Goal: Information Seeking & Learning: Learn about a topic

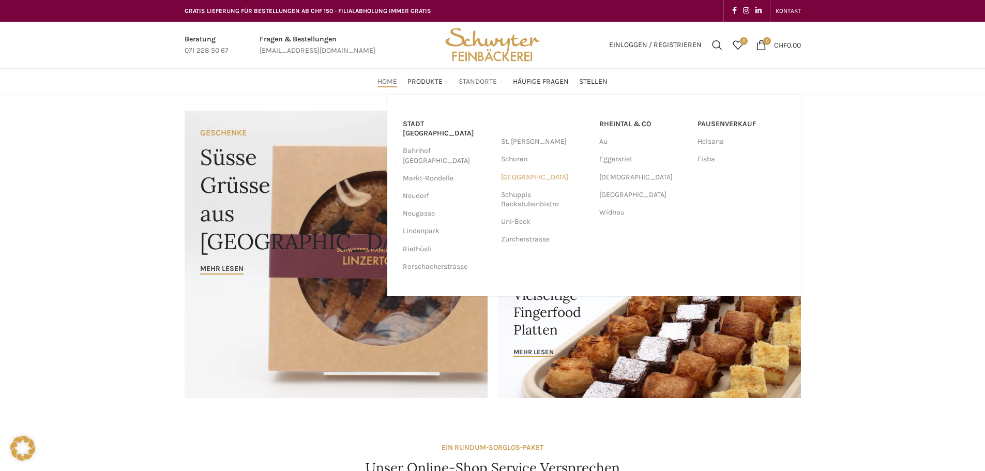
click at [515, 176] on link "[GEOGRAPHIC_DATA]" at bounding box center [545, 177] width 88 height 18
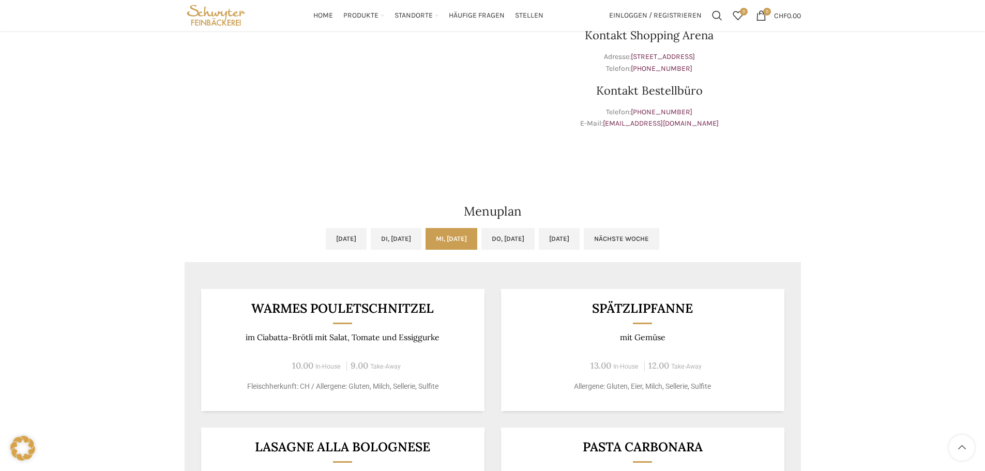
scroll to position [310, 0]
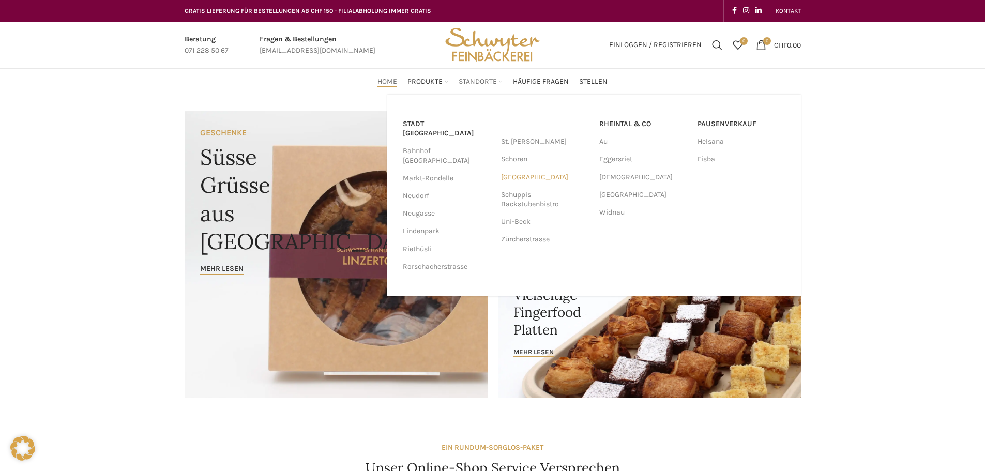
click at [516, 178] on link "[GEOGRAPHIC_DATA]" at bounding box center [545, 177] width 88 height 18
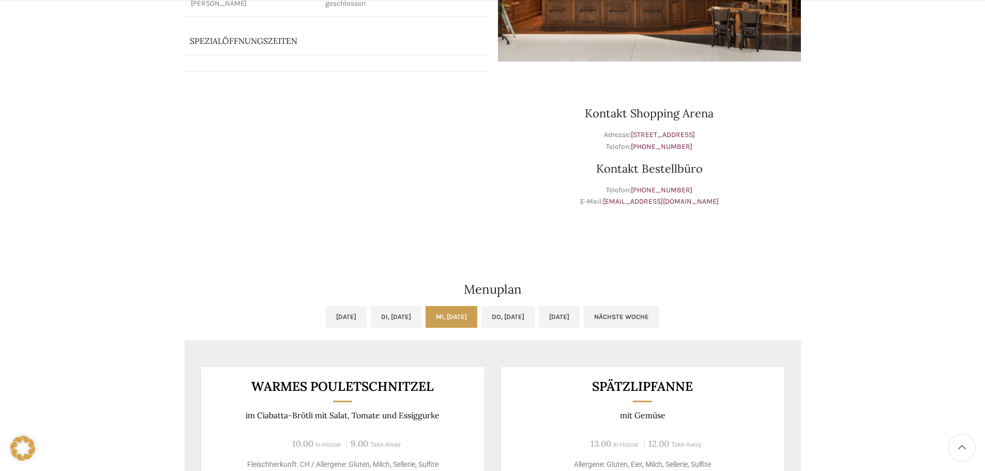
scroll to position [362, 0]
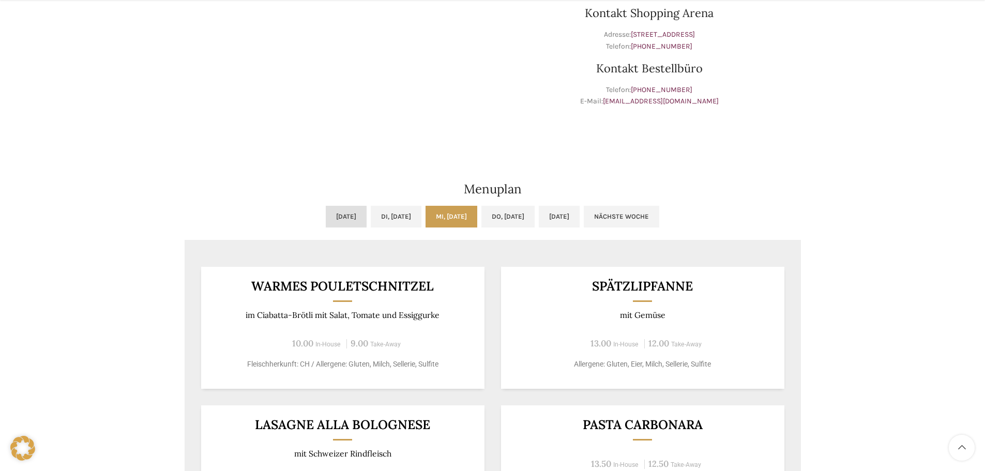
click at [326, 213] on link "Mo, 01.09.2025" at bounding box center [346, 217] width 41 height 22
click at [461, 215] on link "Mi, 03.09.2025" at bounding box center [451, 217] width 52 height 22
click at [326, 211] on link "Mo, 01.09.2025" at bounding box center [346, 217] width 41 height 22
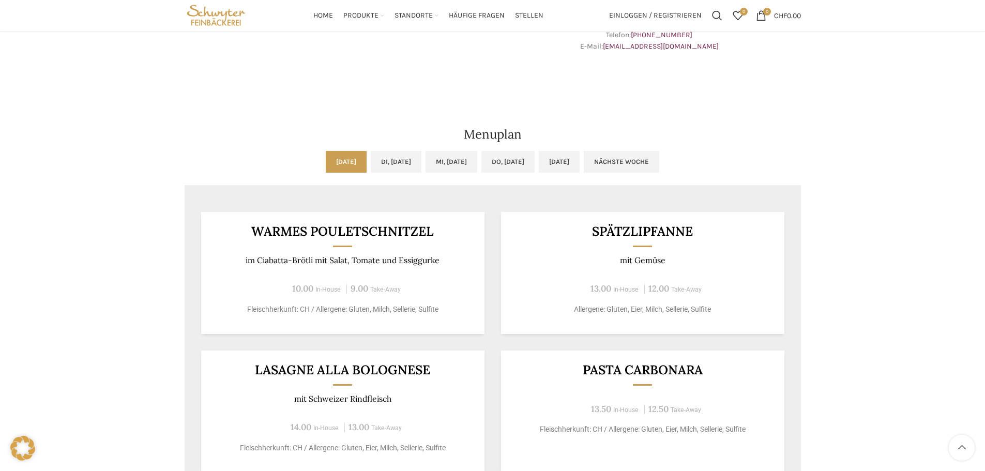
scroll to position [413, 0]
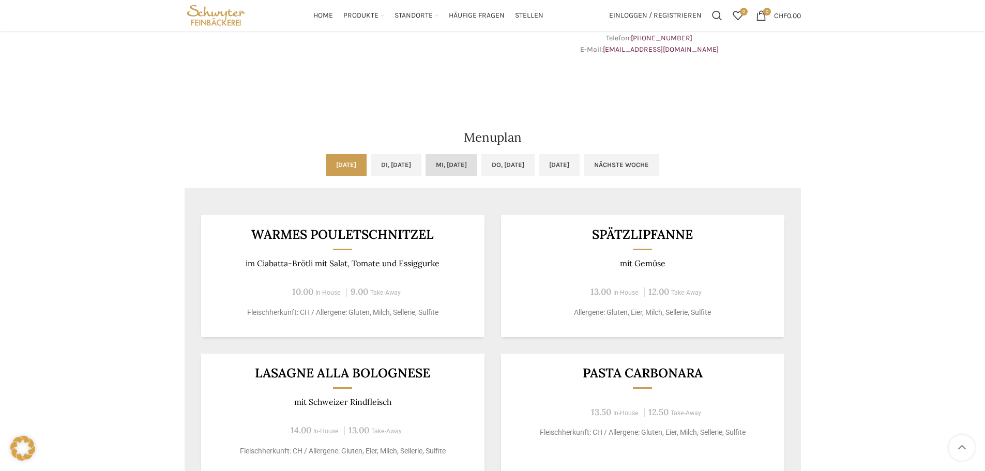
click at [446, 161] on link "Mi, 03.09.2025" at bounding box center [451, 165] width 52 height 22
click at [487, 135] on h2 "Menuplan" at bounding box center [493, 137] width 616 height 12
click at [492, 137] on h2 "Menuplan" at bounding box center [493, 137] width 616 height 12
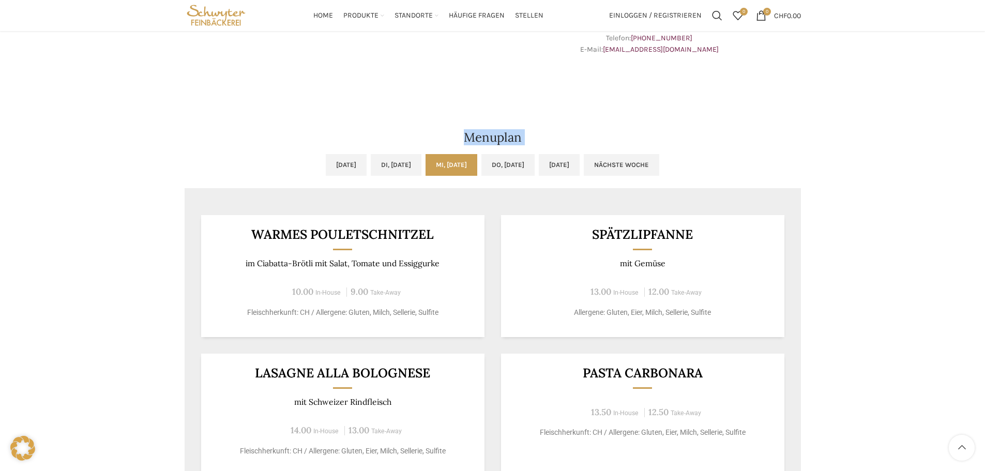
click at [498, 137] on h2 "Menuplan" at bounding box center [493, 137] width 616 height 12
click at [497, 201] on div "Warmes Pouletschnitzel im Ciabatta-Brötli mit Salat, Tomate und Essiggurke 10.0…" at bounding box center [493, 405] width 616 height 414
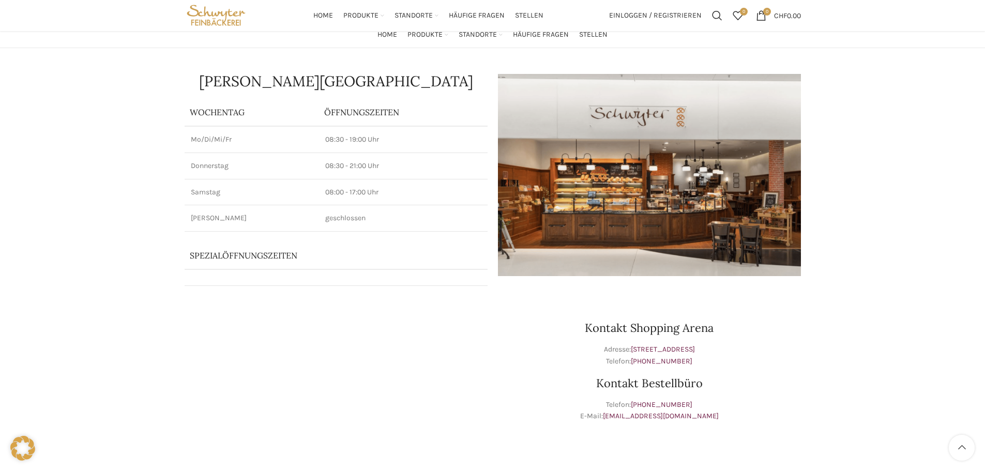
scroll to position [0, 0]
